Goal: Task Accomplishment & Management: Manage account settings

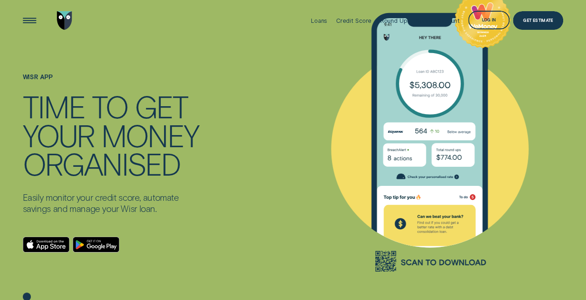
click at [530, 73] on icon at bounding box center [429, 131] width 267 height 310
click at [488, 25] on div "Log in" at bounding box center [488, 20] width 41 height 19
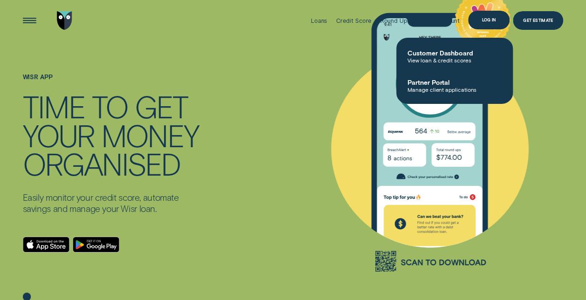
click at [536, 76] on icon at bounding box center [429, 131] width 267 height 310
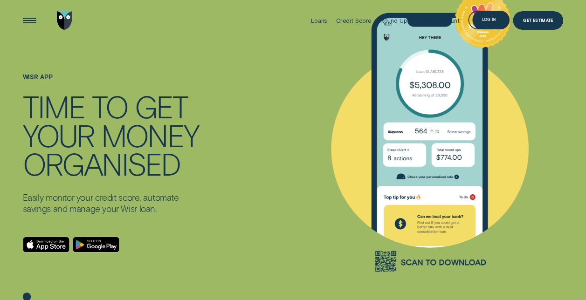
click at [549, 77] on icon at bounding box center [429, 131] width 267 height 310
click at [490, 20] on div "Log in" at bounding box center [488, 21] width 14 height 4
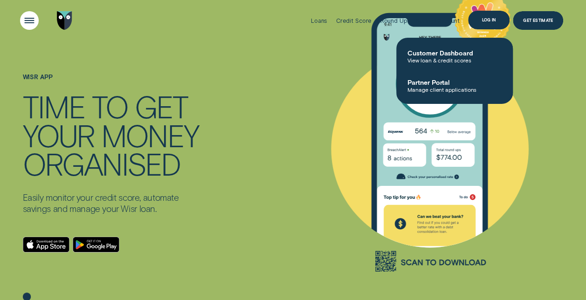
click at [32, 25] on div "Open Menu" at bounding box center [29, 20] width 26 height 26
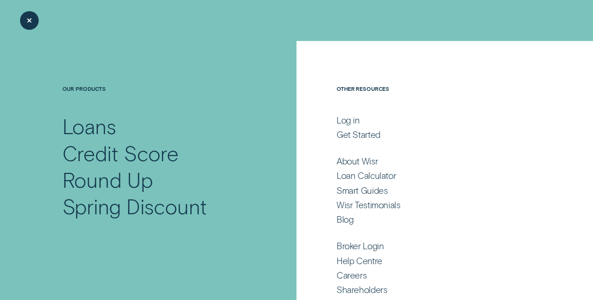
click at [342, 124] on div "Log in" at bounding box center [348, 120] width 23 height 11
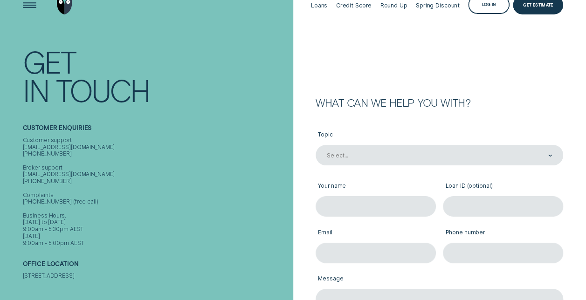
scroll to position [57, 0]
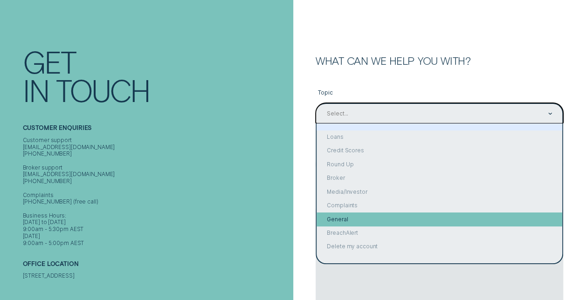
click at [346, 220] on div "General" at bounding box center [439, 220] width 246 height 14
type input "General"
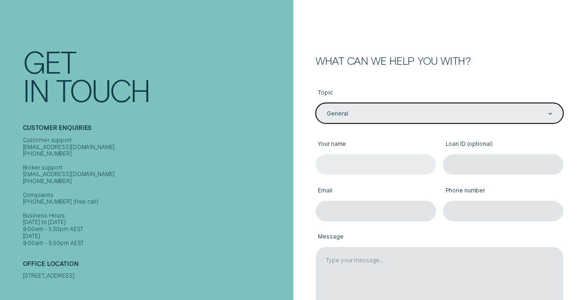
click at [379, 164] on input "Your name" at bounding box center [376, 164] width 120 height 21
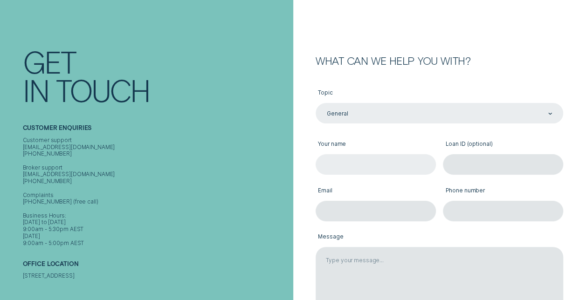
type input "Eileen Bolt"
type input "ebolt72@hotmail.com"
type input "0435710916"
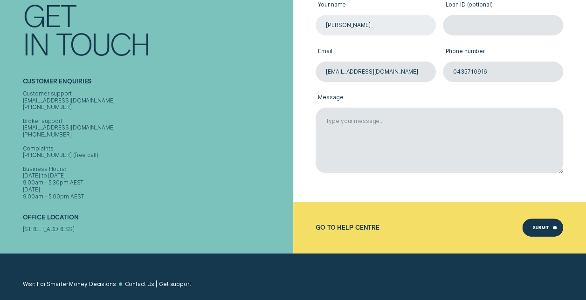
scroll to position [197, 0]
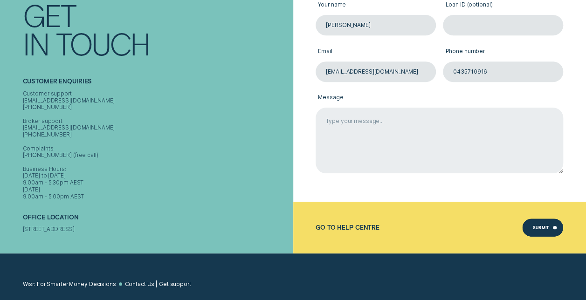
click at [363, 123] on textarea "Message" at bounding box center [439, 141] width 247 height 66
type textarea "I"
type textarea "Can someone please call me"
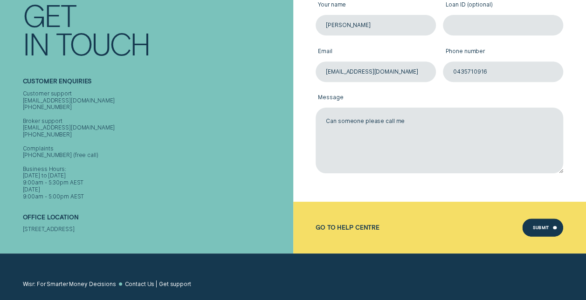
click at [541, 234] on div "Submit" at bounding box center [542, 228] width 41 height 19
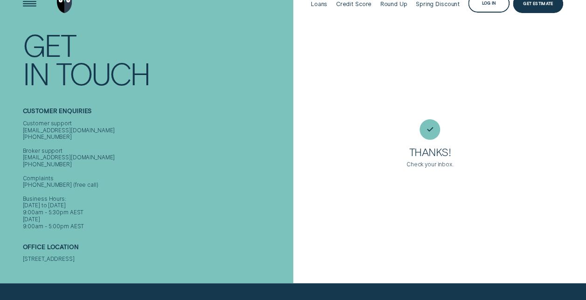
scroll to position [0, 0]
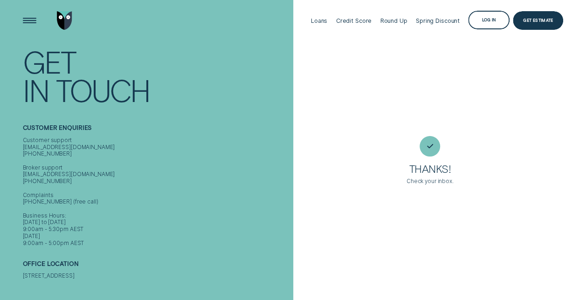
click at [483, 21] on div "Log in" at bounding box center [488, 21] width 14 height 4
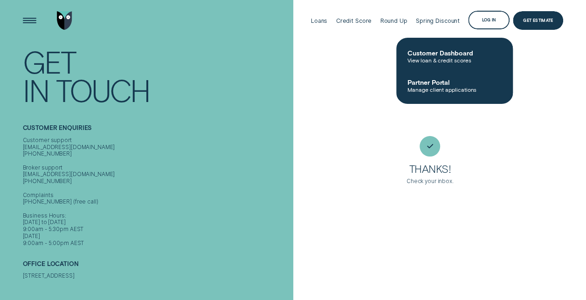
click at [489, 25] on div "Log in" at bounding box center [488, 20] width 41 height 19
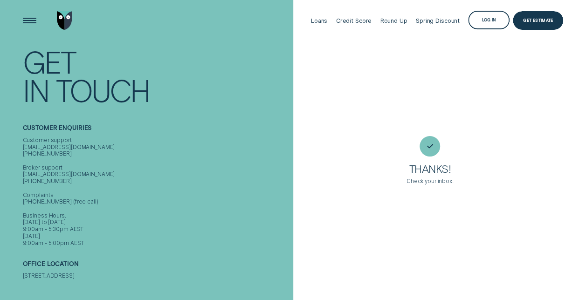
click at [488, 23] on div "Log in" at bounding box center [488, 20] width 41 height 19
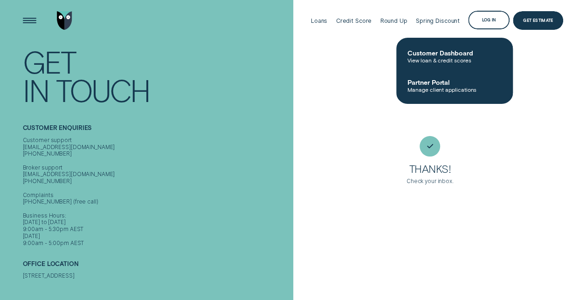
click at [451, 59] on span "View loan & credit scores" at bounding box center [454, 60] width 94 height 7
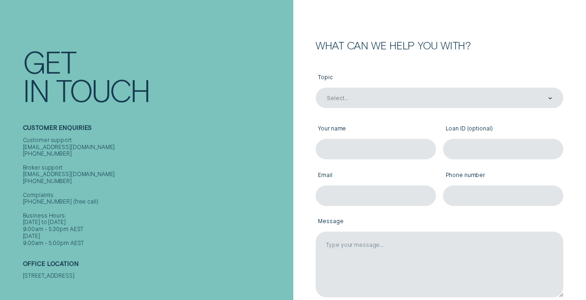
scroll to position [73, 0]
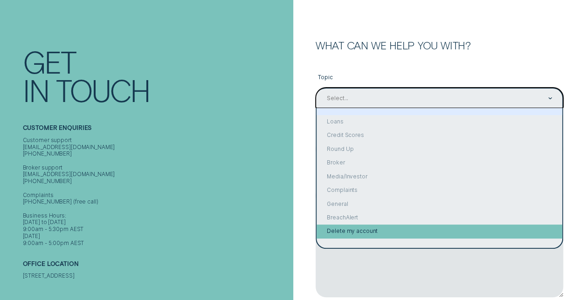
click at [377, 228] on div "Delete my account" at bounding box center [439, 232] width 246 height 14
type input "Delete my account"
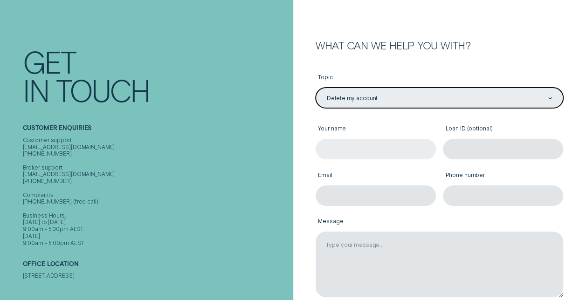
click at [340, 150] on input "Your name" at bounding box center [376, 149] width 120 height 21
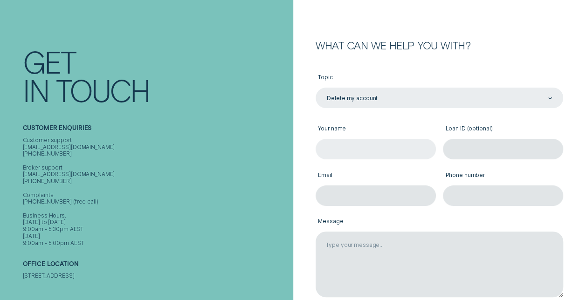
type input "Eileen Bolt"
type input "ebolt72@hotmail.com"
type input "0435710916"
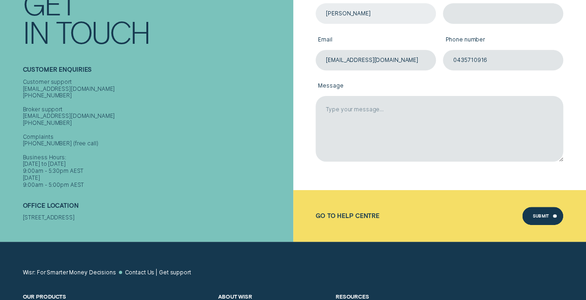
scroll to position [209, 0]
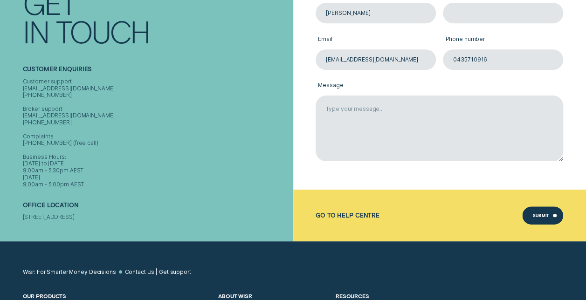
click at [543, 216] on div "Submit" at bounding box center [540, 217] width 16 height 4
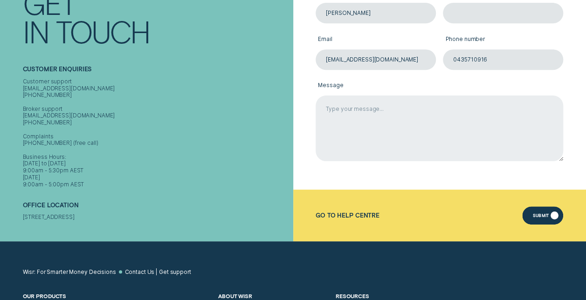
click at [430, 117] on textarea "Message" at bounding box center [439, 129] width 247 height 66
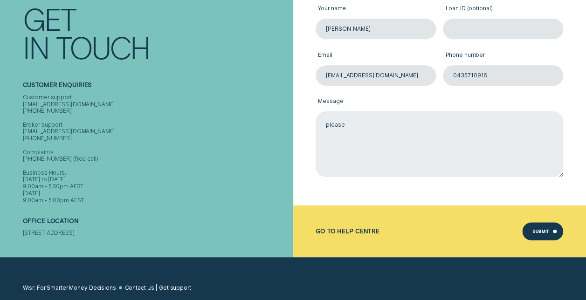
scroll to position [193, 0]
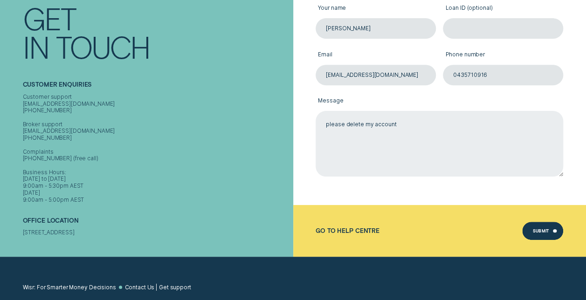
type textarea "please delete my account"
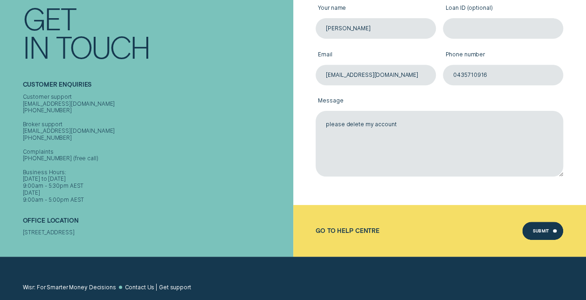
click at [543, 233] on div "Submit" at bounding box center [540, 232] width 16 height 4
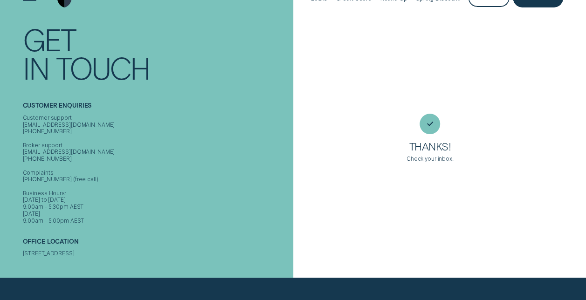
scroll to position [0, 0]
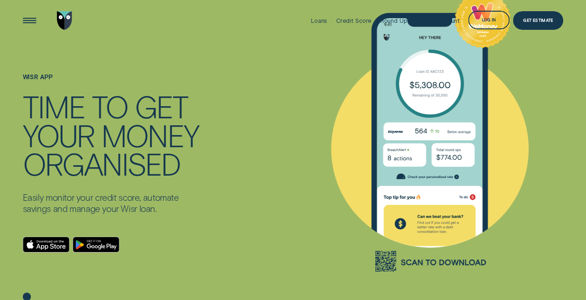
click at [484, 20] on div "Log in" at bounding box center [488, 21] width 14 height 4
